Goal: Task Accomplishment & Management: Complete application form

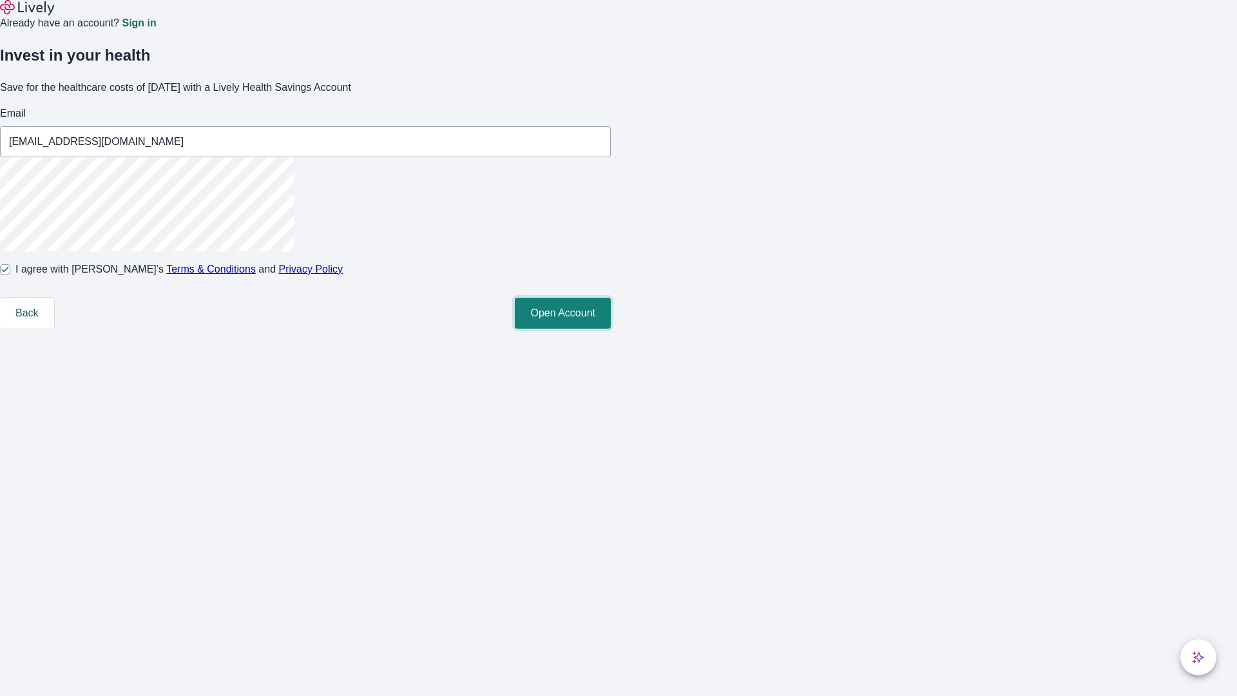
click at [611, 328] on button "Open Account" at bounding box center [563, 313] width 96 height 31
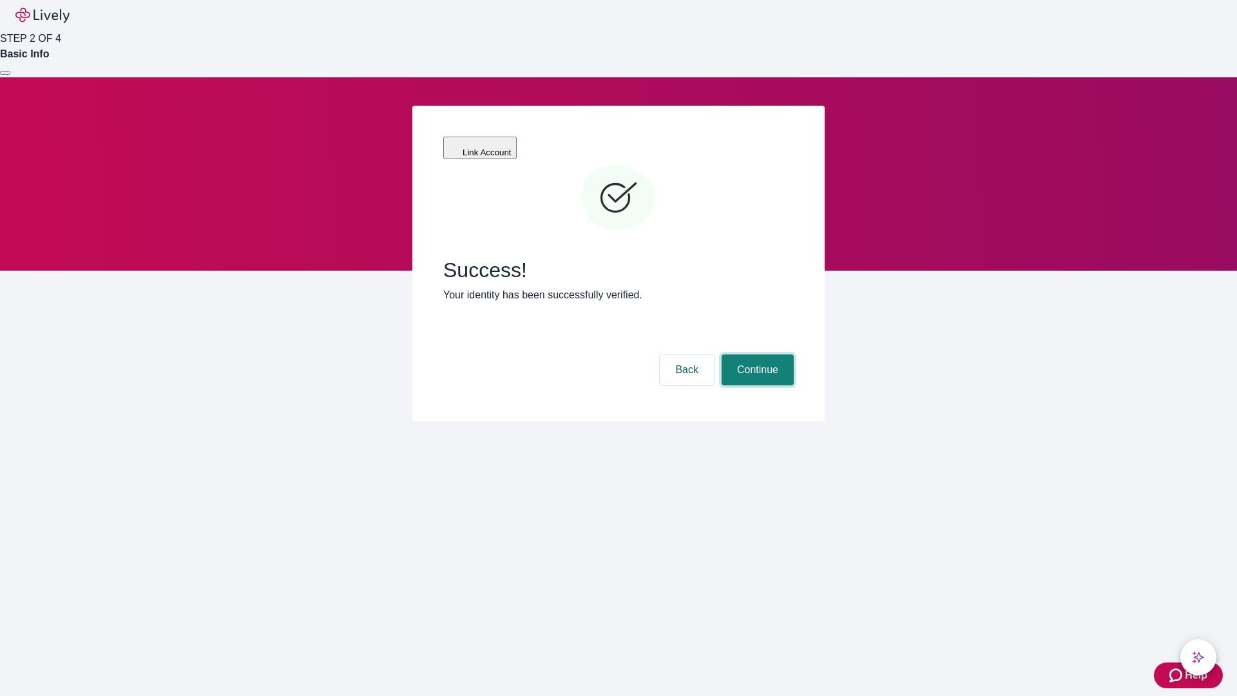
click at [755, 354] on button "Continue" at bounding box center [757, 369] width 72 height 31
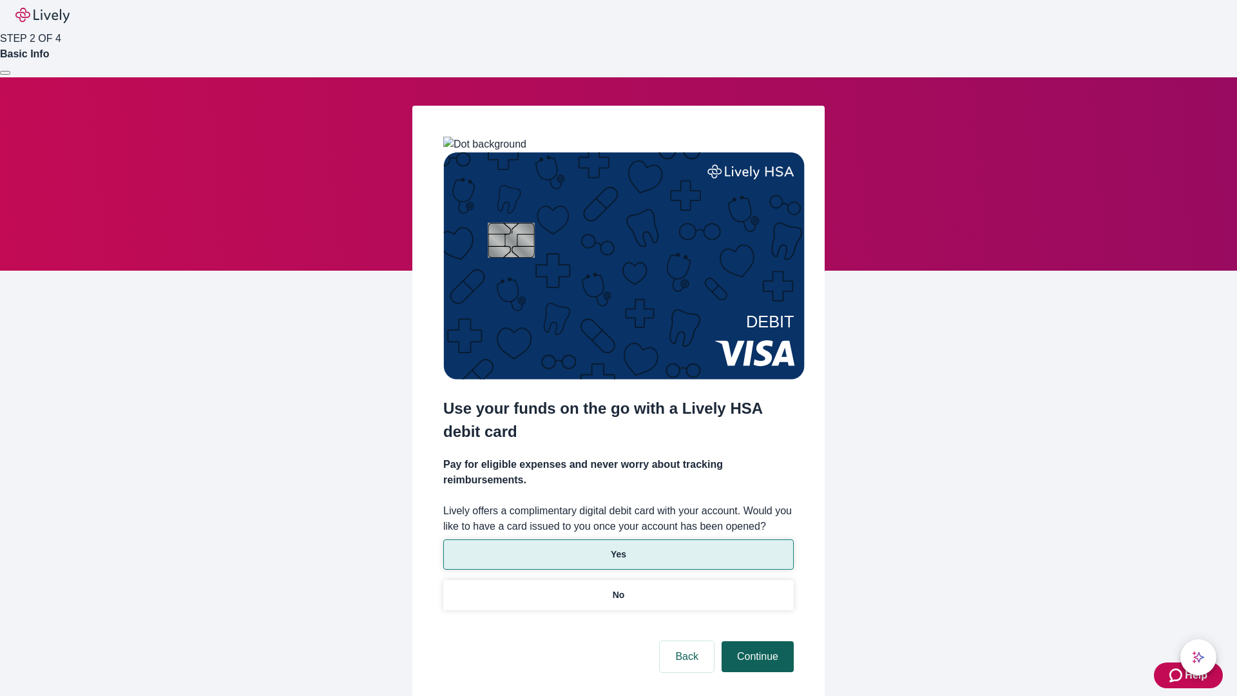
click at [618, 547] on p "Yes" at bounding box center [618, 554] width 15 height 14
click at [755, 641] on button "Continue" at bounding box center [757, 656] width 72 height 31
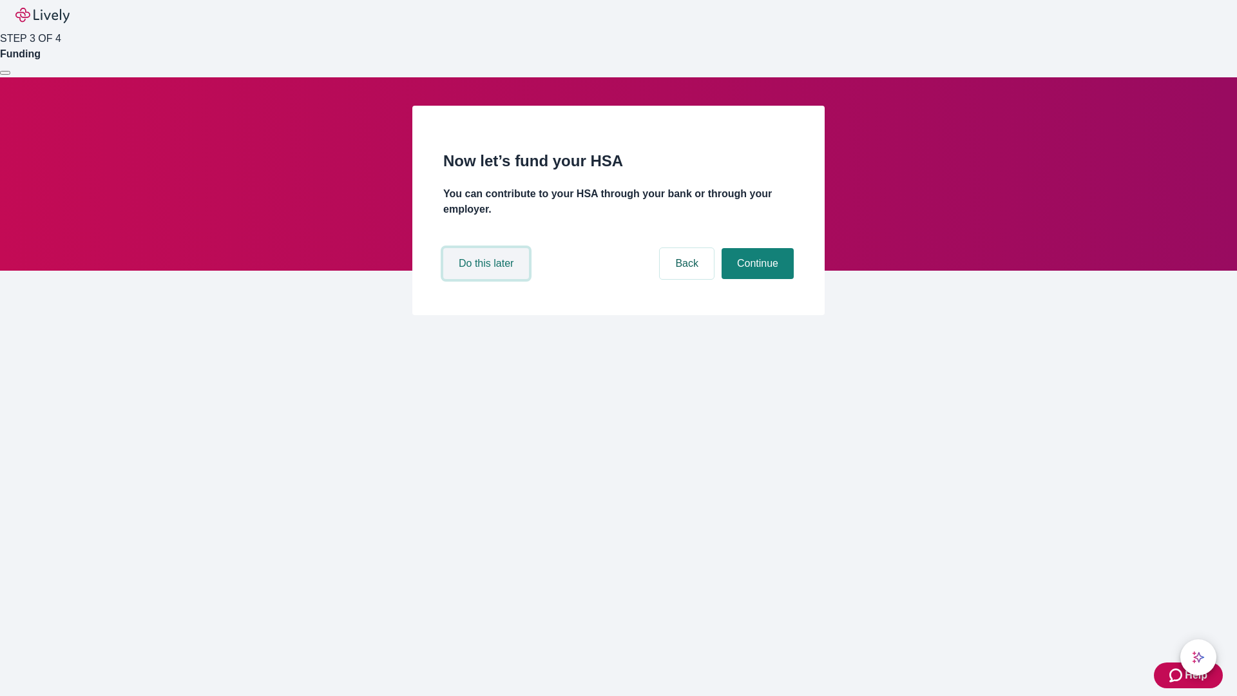
click at [488, 279] on button "Do this later" at bounding box center [486, 263] width 86 height 31
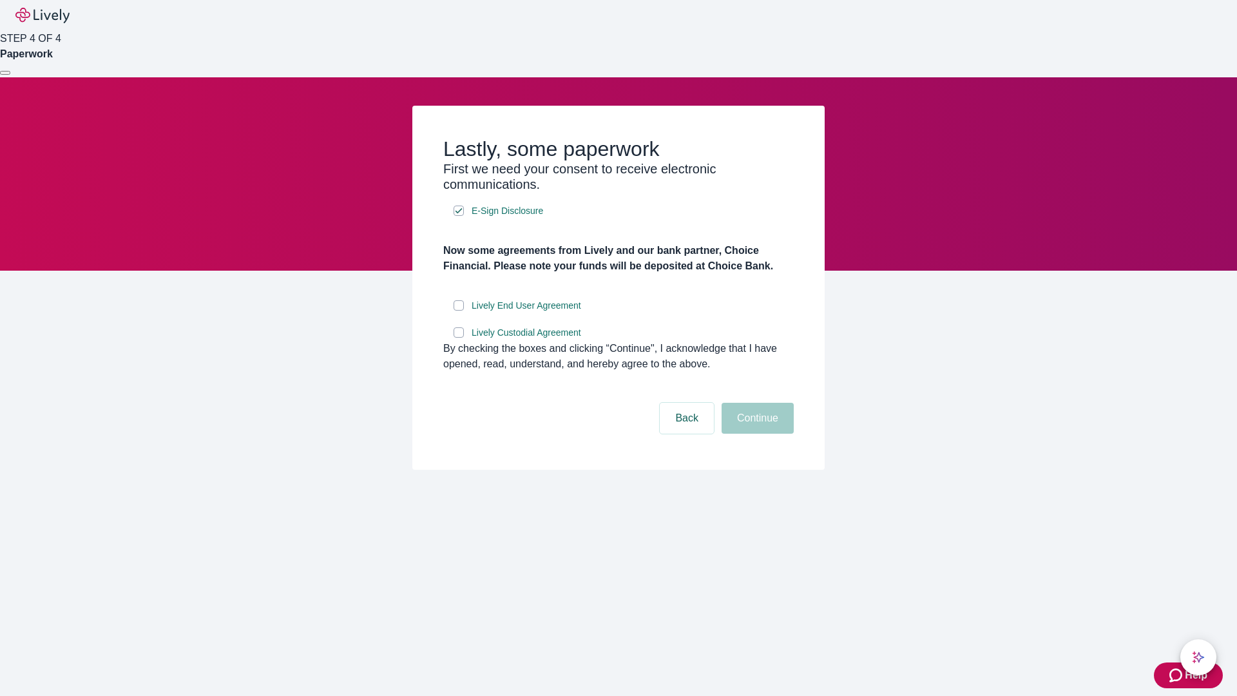
click at [459, 310] on input "Lively End User Agreement" at bounding box center [458, 305] width 10 height 10
checkbox input "true"
click at [459, 337] on input "Lively Custodial Agreement" at bounding box center [458, 332] width 10 height 10
checkbox input "true"
click at [755, 433] on button "Continue" at bounding box center [757, 418] width 72 height 31
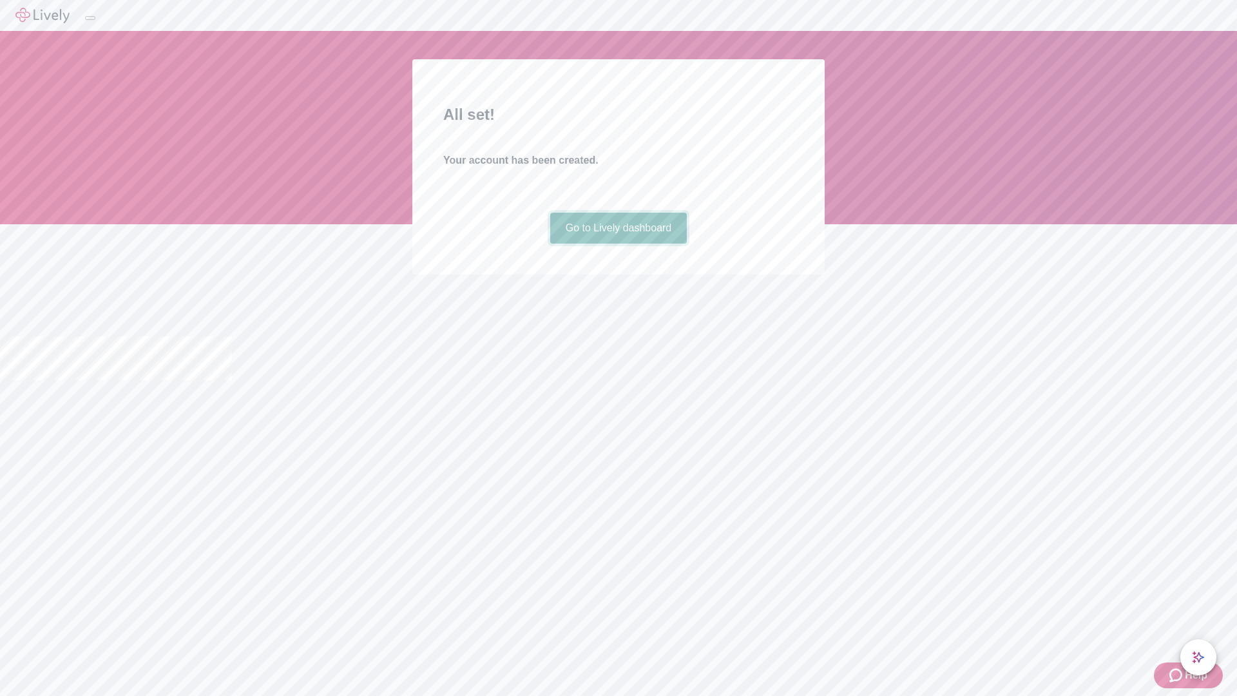
click at [618, 243] on link "Go to Lively dashboard" at bounding box center [618, 228] width 137 height 31
